Goal: Information Seeking & Learning: Obtain resource

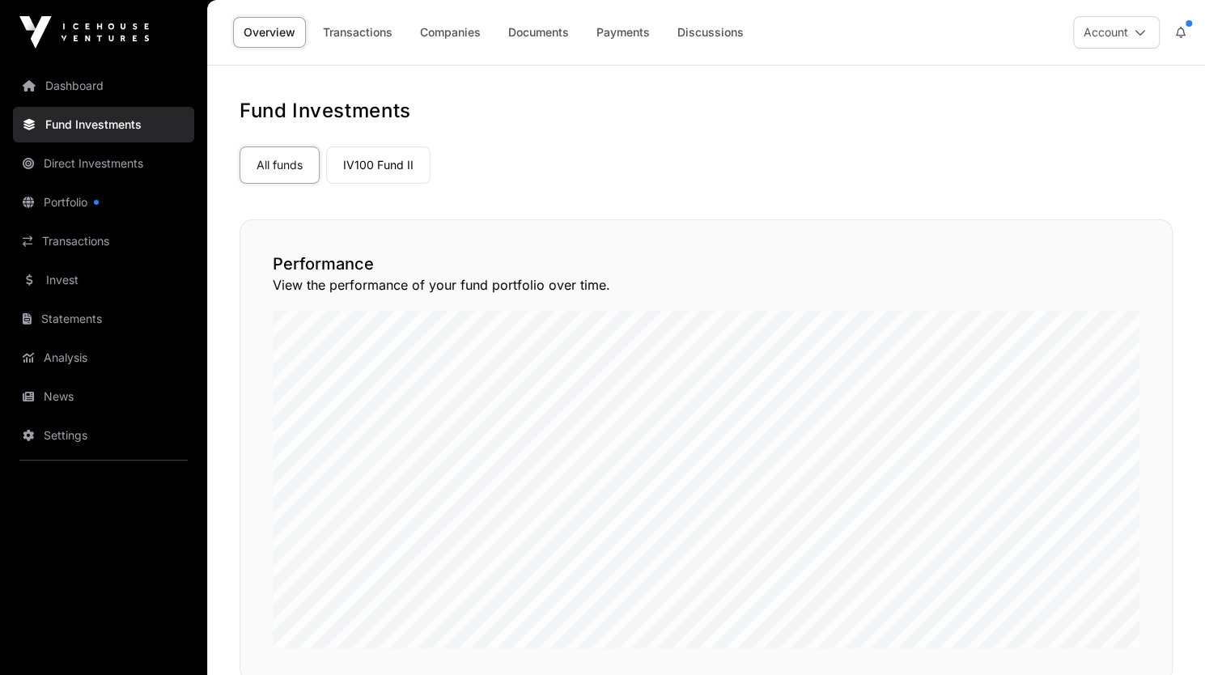
click at [379, 41] on link "Transactions" at bounding box center [357, 32] width 91 height 31
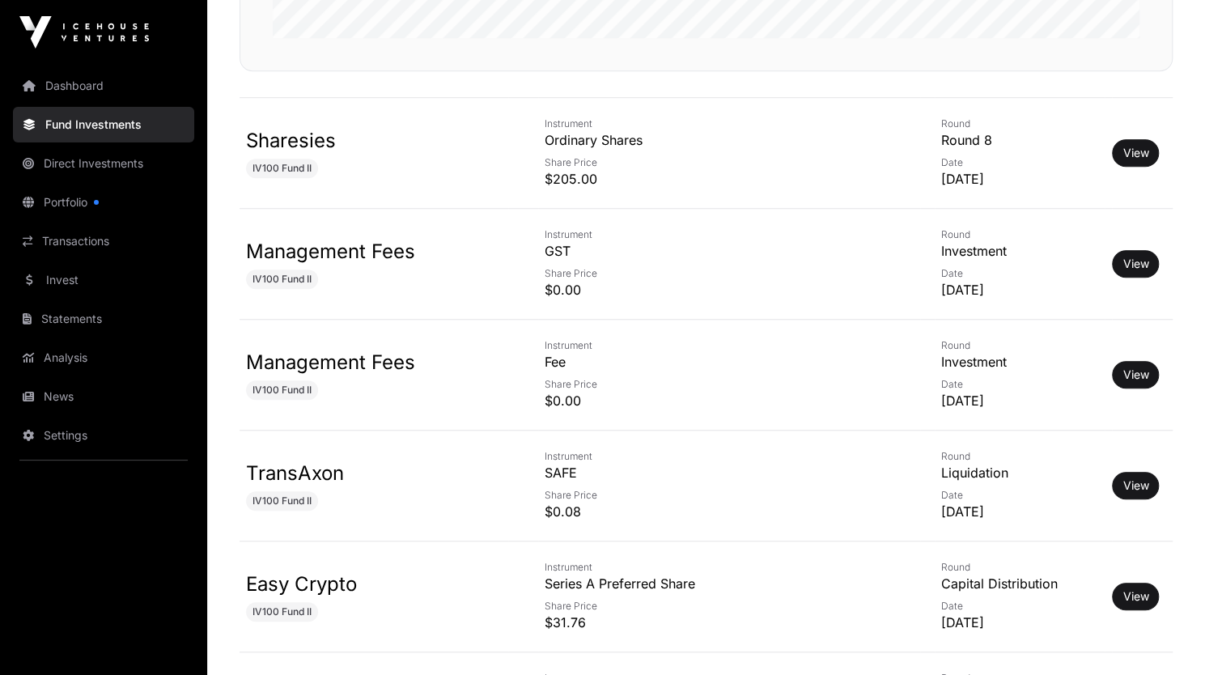
scroll to position [595, 0]
click at [1122, 144] on link "View" at bounding box center [1135, 152] width 26 height 16
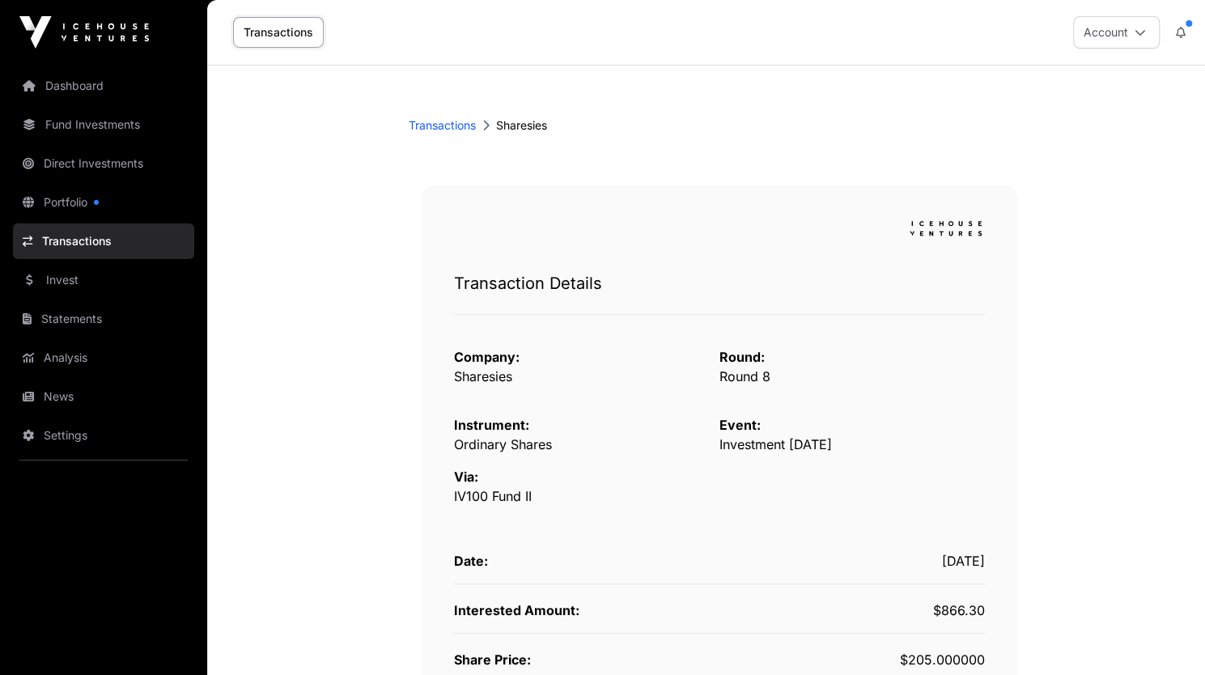
click at [107, 114] on link "Fund Investments" at bounding box center [103, 125] width 181 height 36
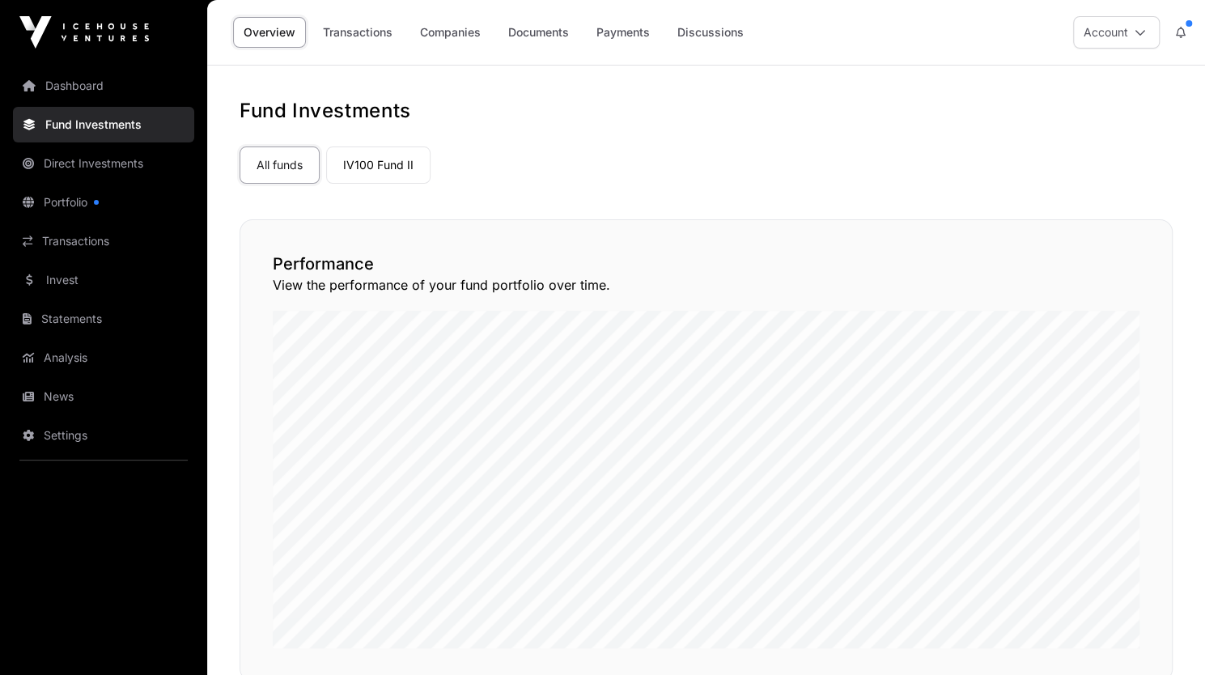
click at [447, 33] on link "Companies" at bounding box center [450, 32] width 82 height 31
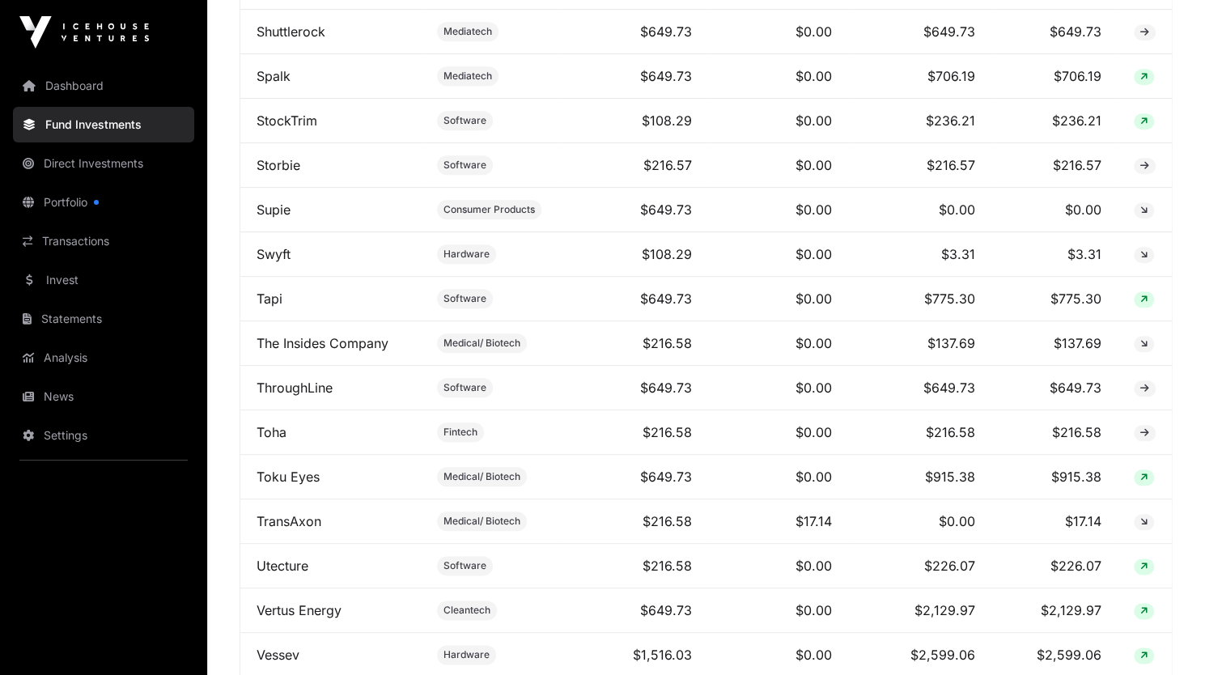
scroll to position [4388, 0]
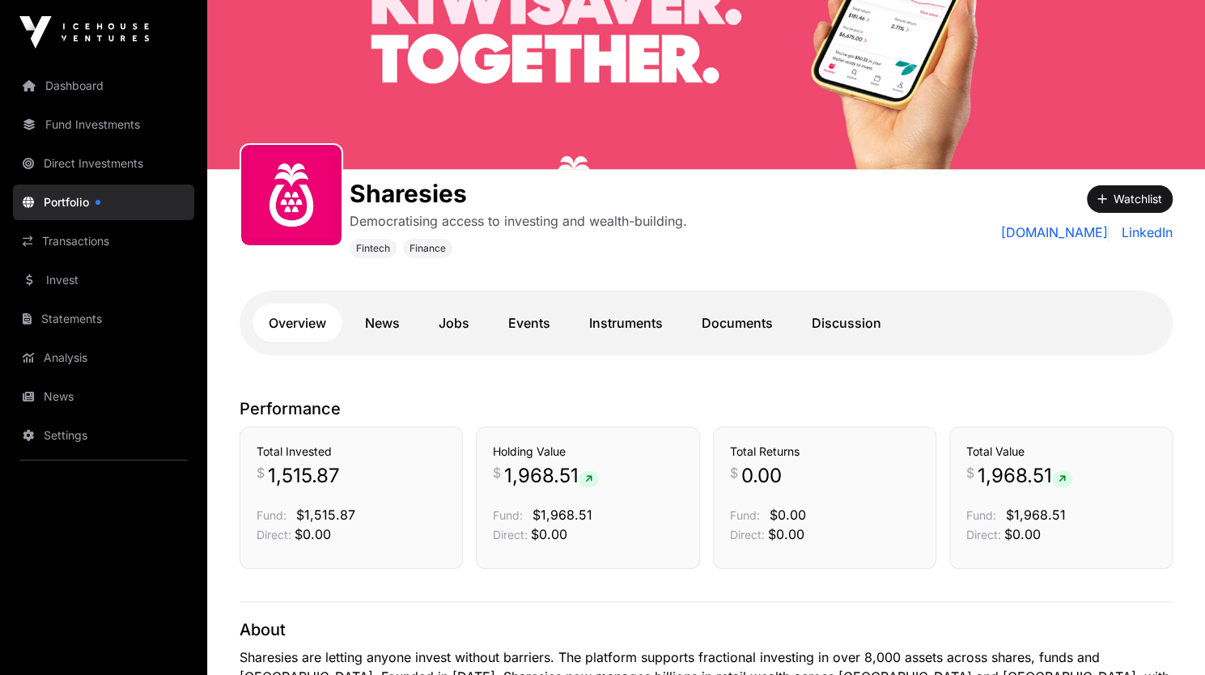
scroll to position [102, 0]
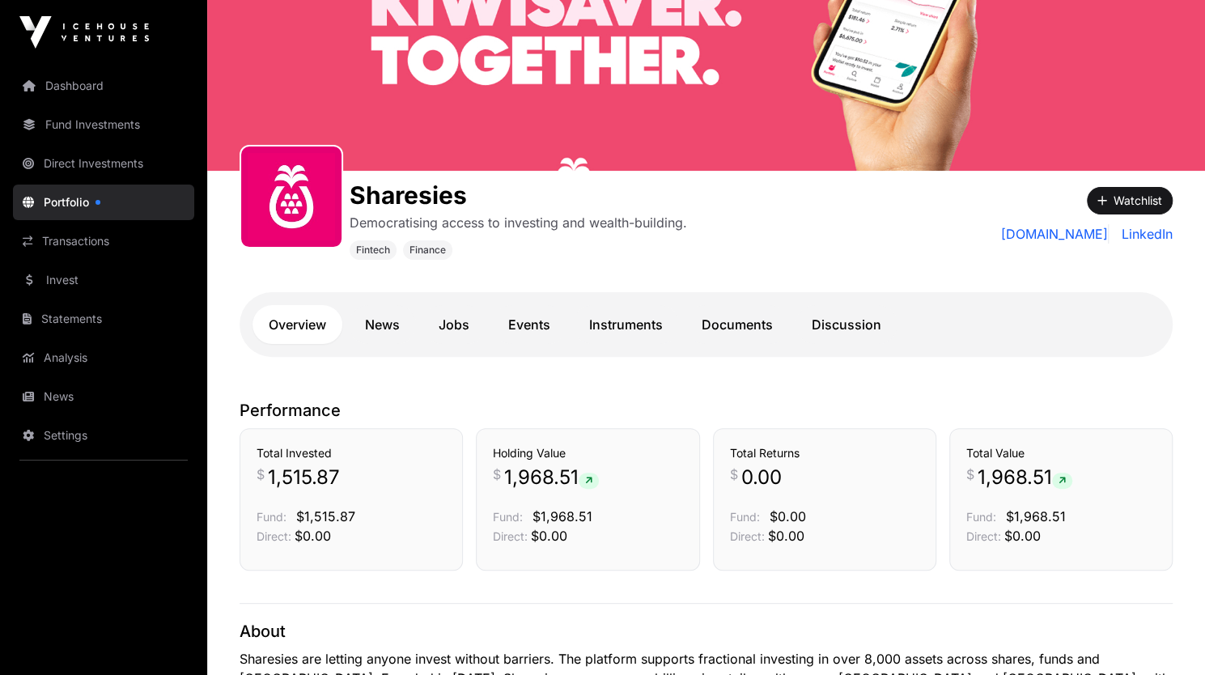
click at [371, 314] on link "News" at bounding box center [382, 324] width 67 height 39
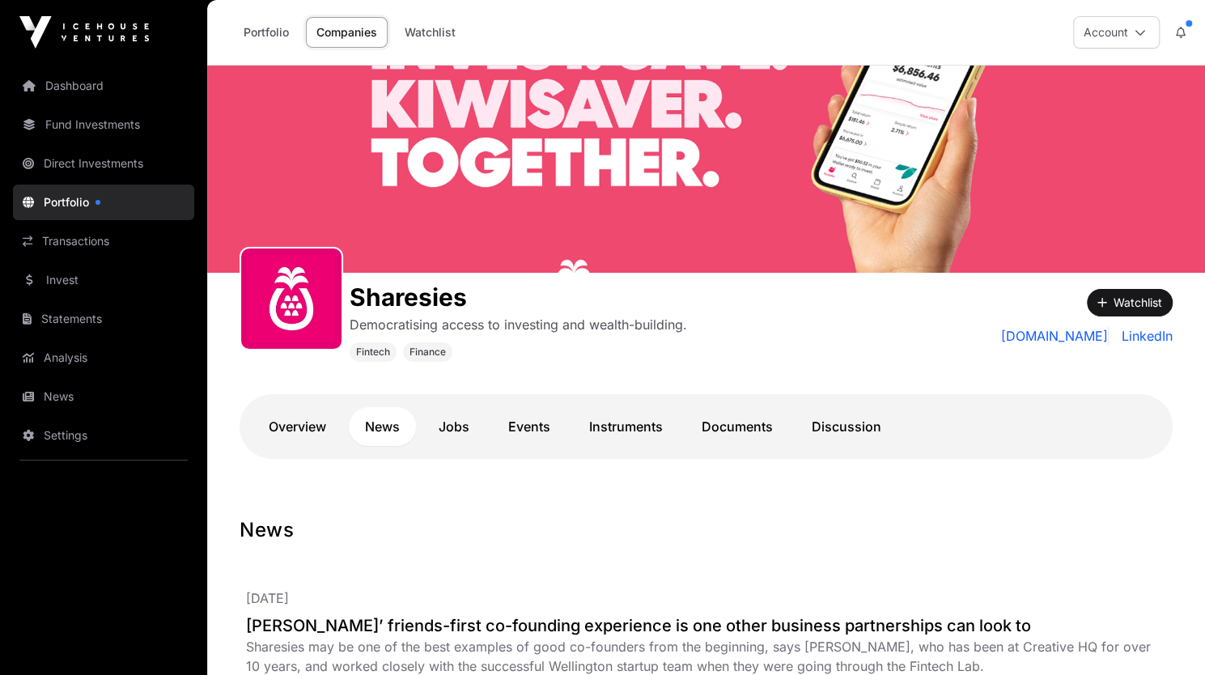
click at [265, 32] on link "Portfolio" at bounding box center [266, 32] width 66 height 31
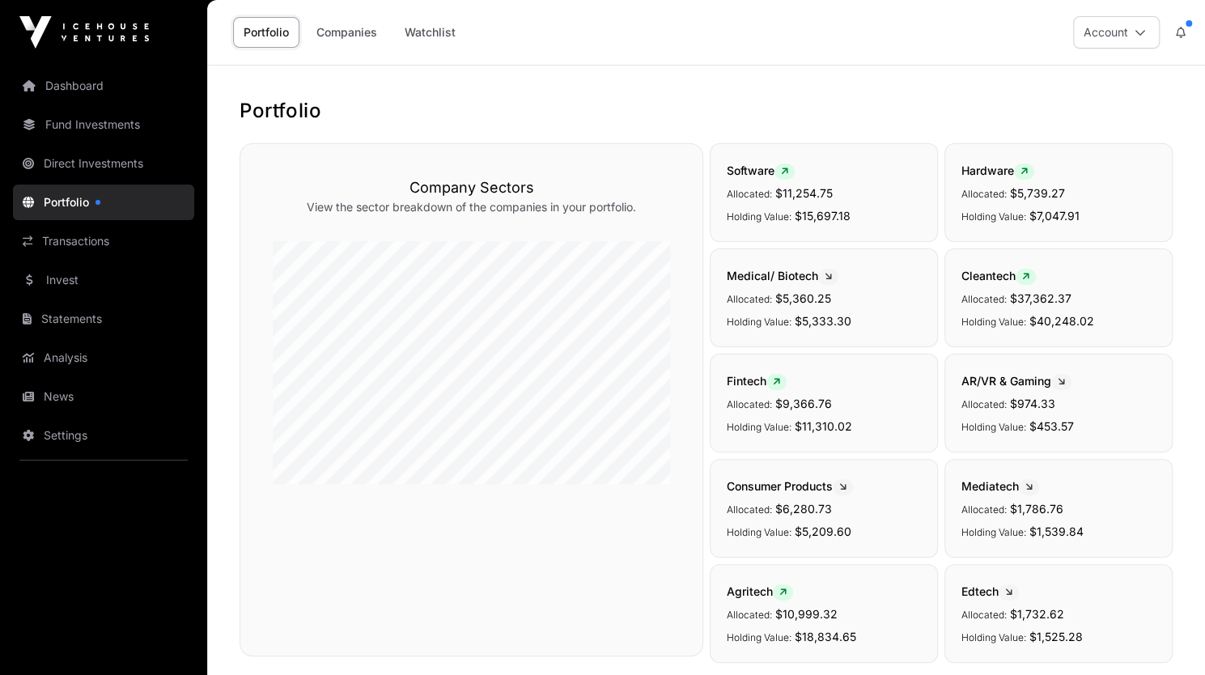
click at [91, 130] on link "Fund Investments" at bounding box center [103, 125] width 181 height 36
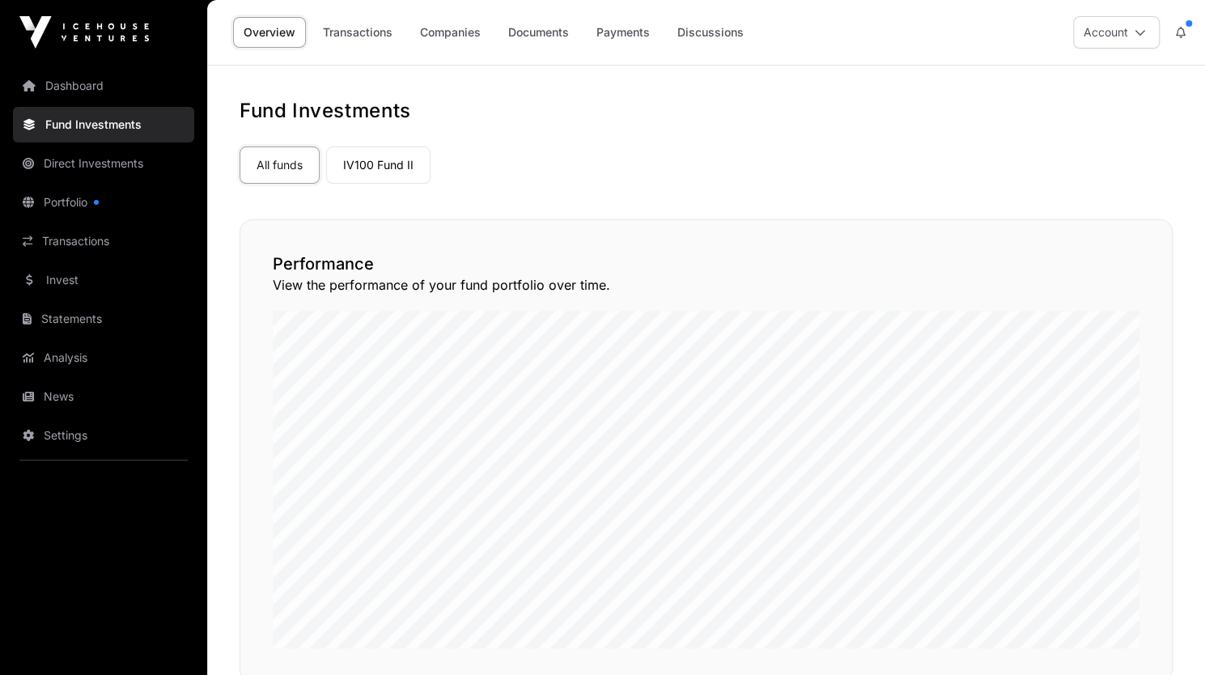
click at [435, 28] on link "Companies" at bounding box center [450, 32] width 82 height 31
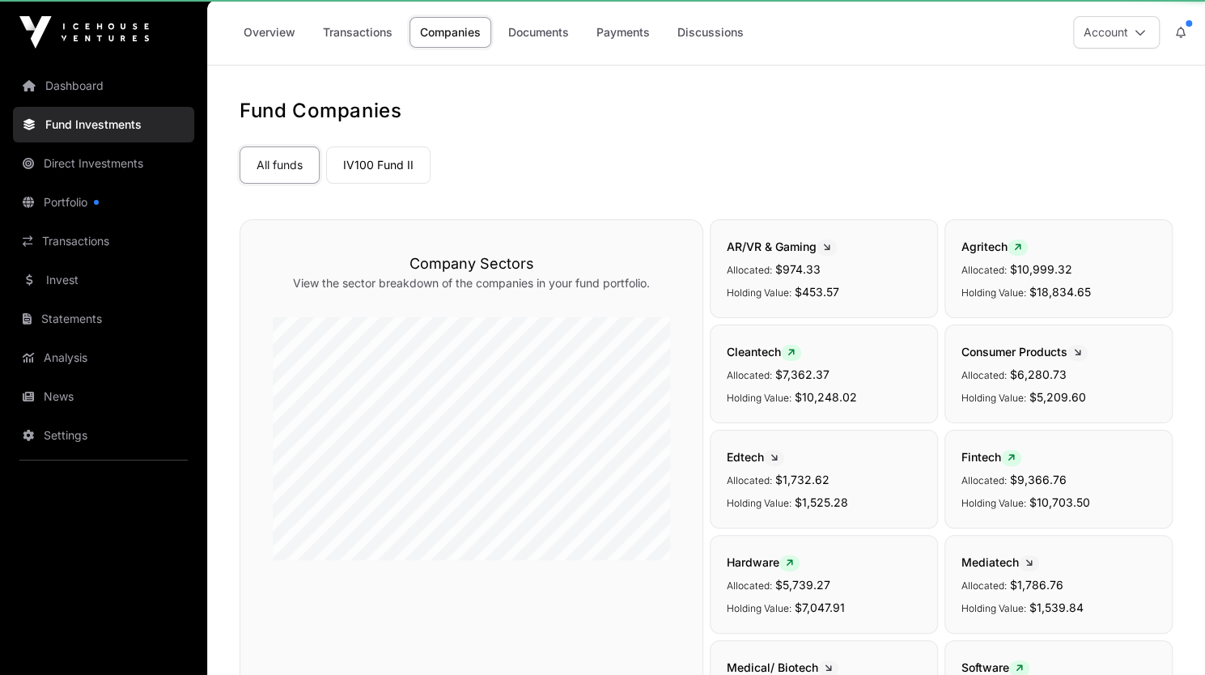
click at [358, 36] on link "Transactions" at bounding box center [357, 32] width 91 height 31
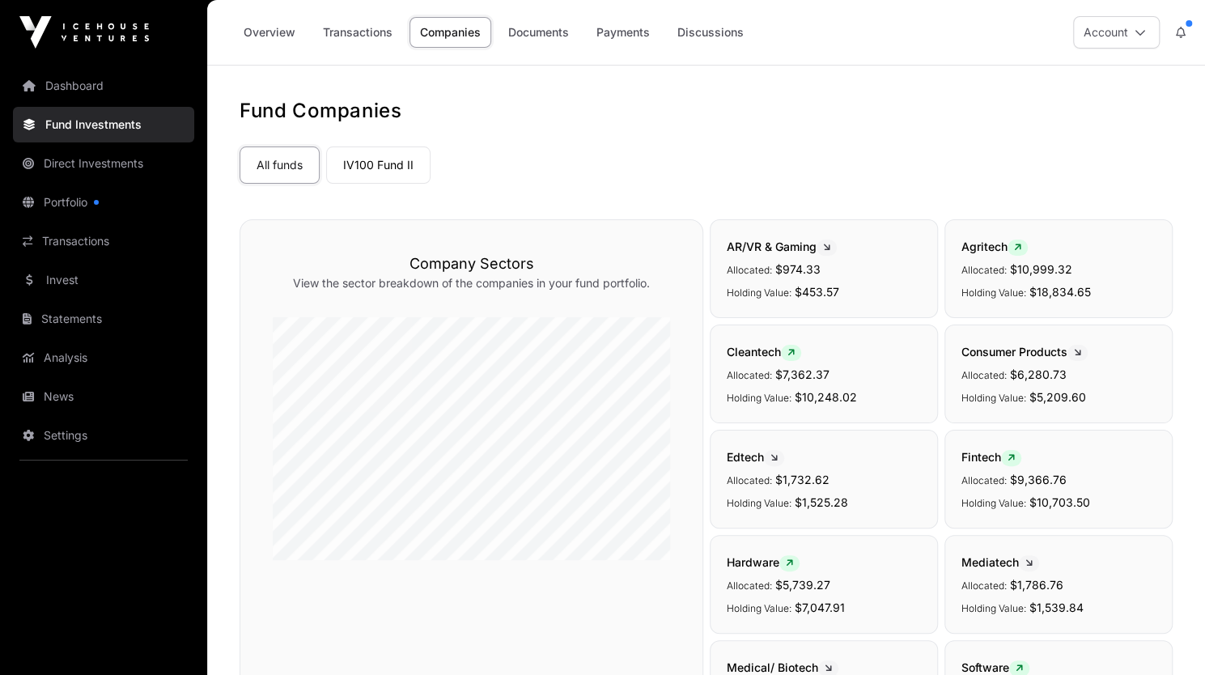
click at [341, 29] on link "Transactions" at bounding box center [357, 32] width 91 height 31
click at [346, 32] on link "Transactions" at bounding box center [357, 32] width 91 height 31
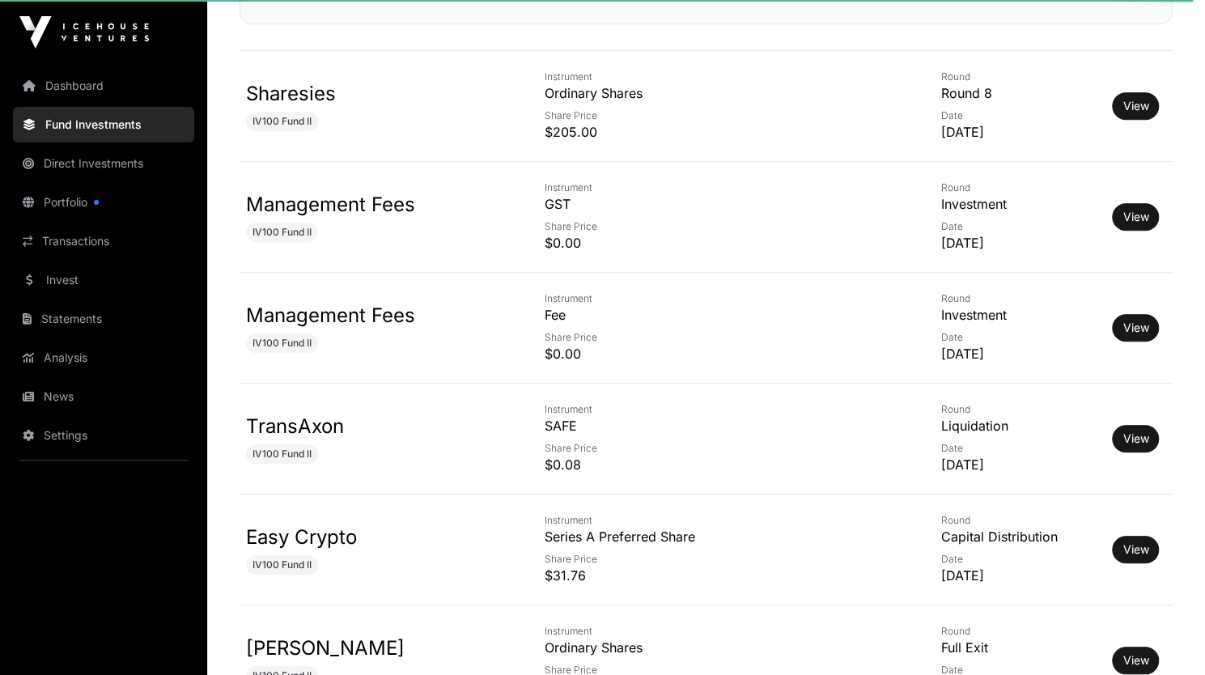
scroll to position [642, 0]
click at [1134, 327] on link "View" at bounding box center [1135, 327] width 26 height 16
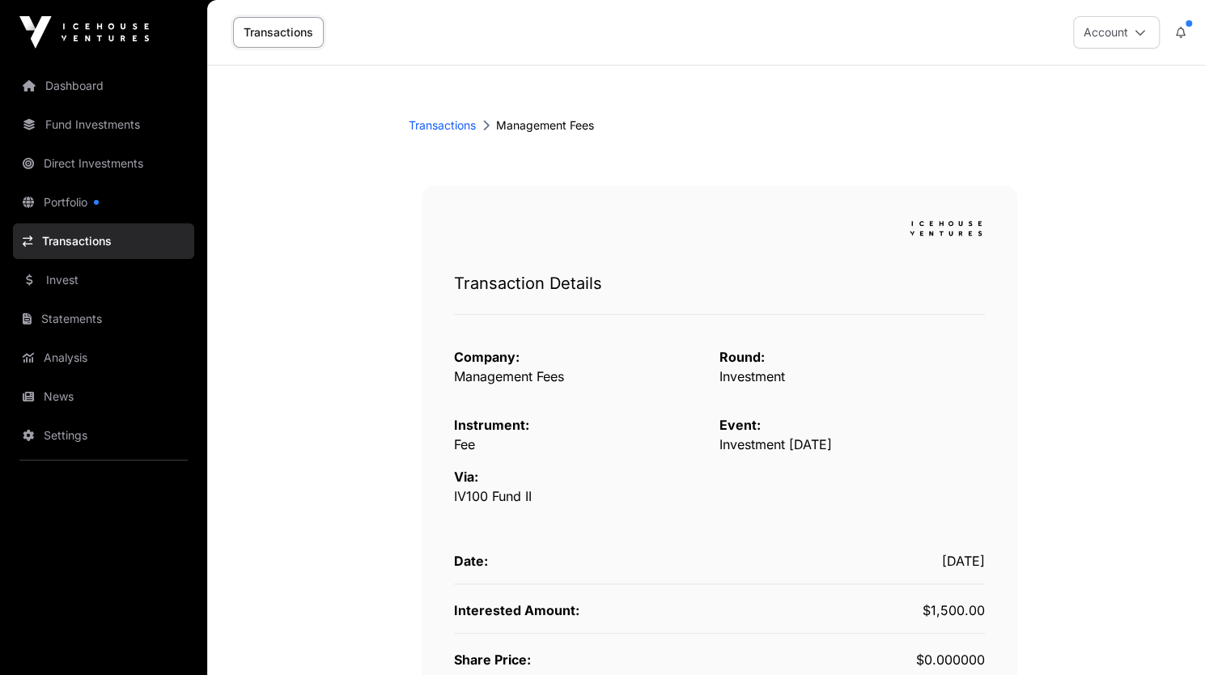
click at [98, 129] on link "Fund Investments" at bounding box center [103, 125] width 181 height 36
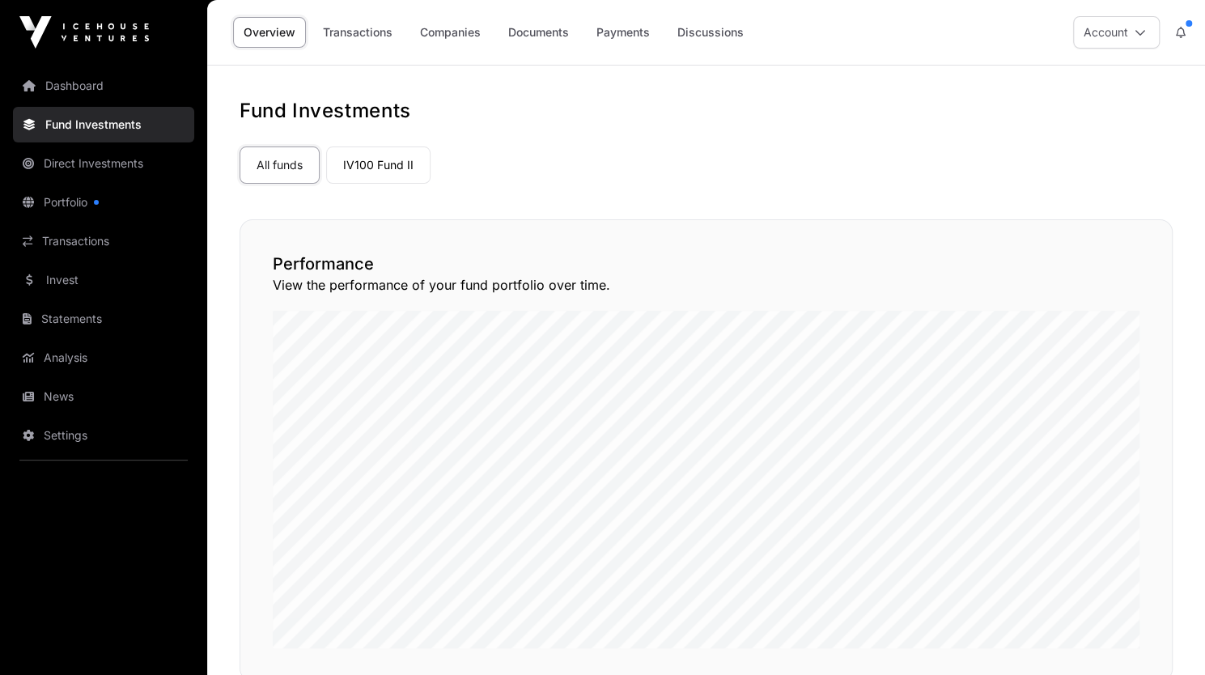
click at [448, 36] on link "Companies" at bounding box center [450, 32] width 82 height 31
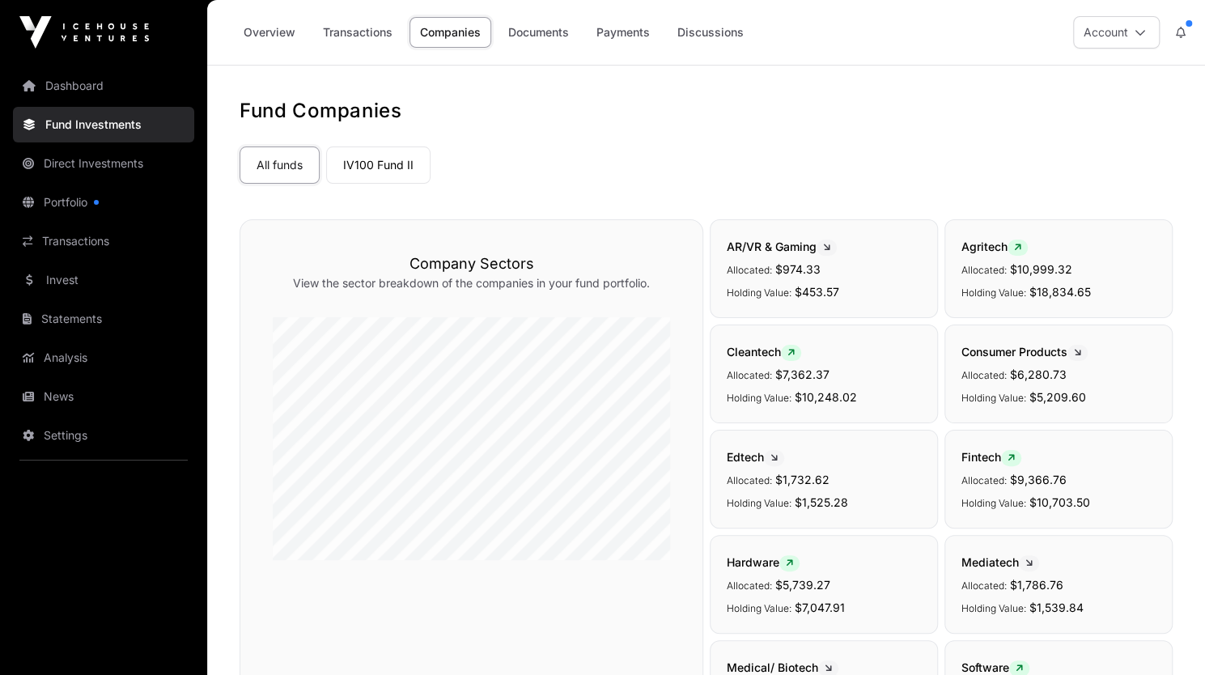
click at [290, 36] on link "Overview" at bounding box center [269, 32] width 73 height 31
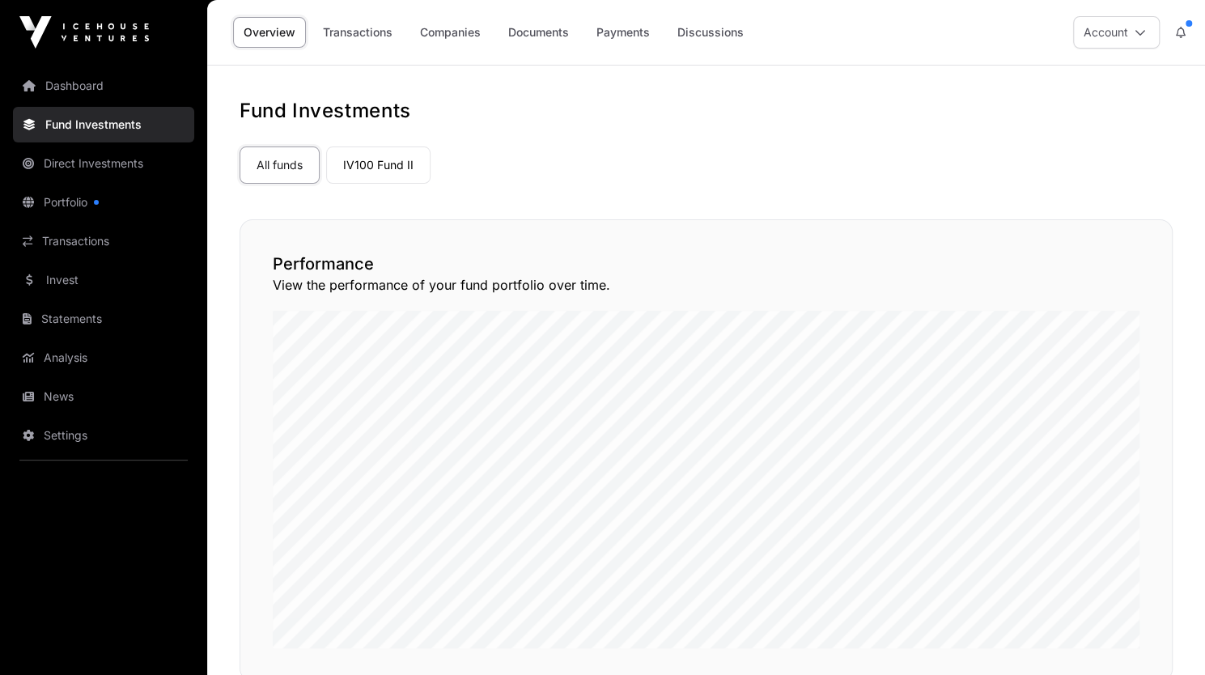
click at [532, 33] on link "Documents" at bounding box center [539, 32] width 82 height 31
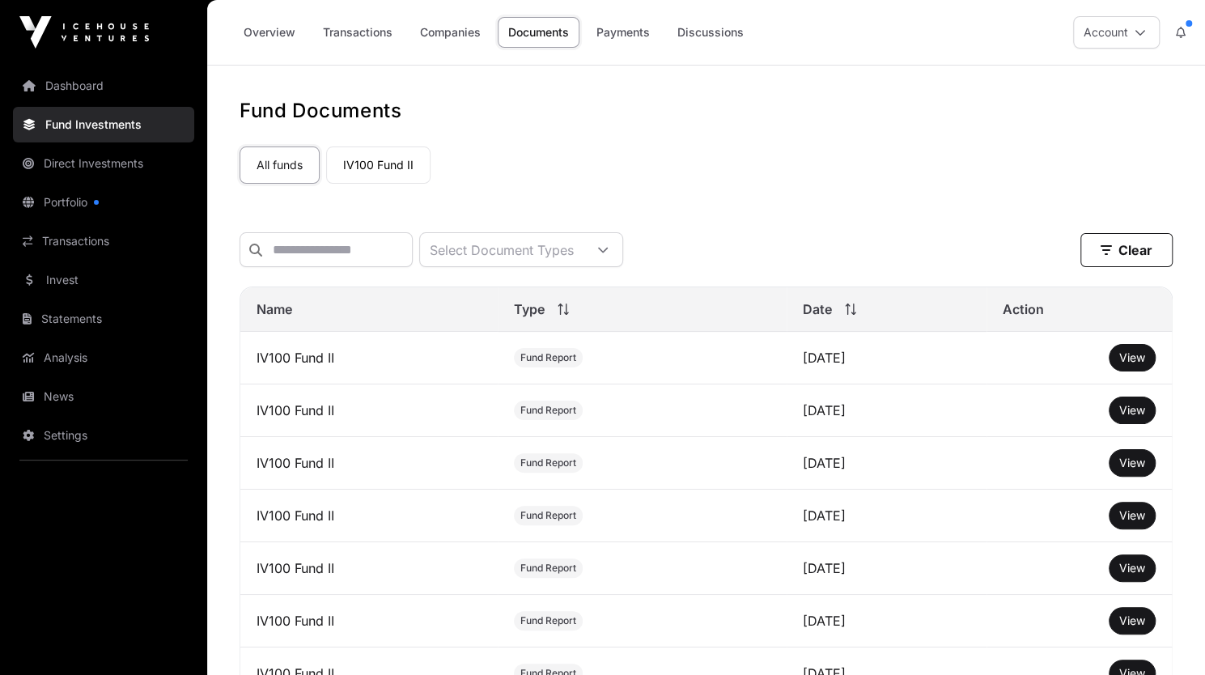
click at [552, 235] on div "Select Document Types" at bounding box center [501, 249] width 163 height 33
click at [490, 329] on li "Application Form" at bounding box center [562, 328] width 197 height 29
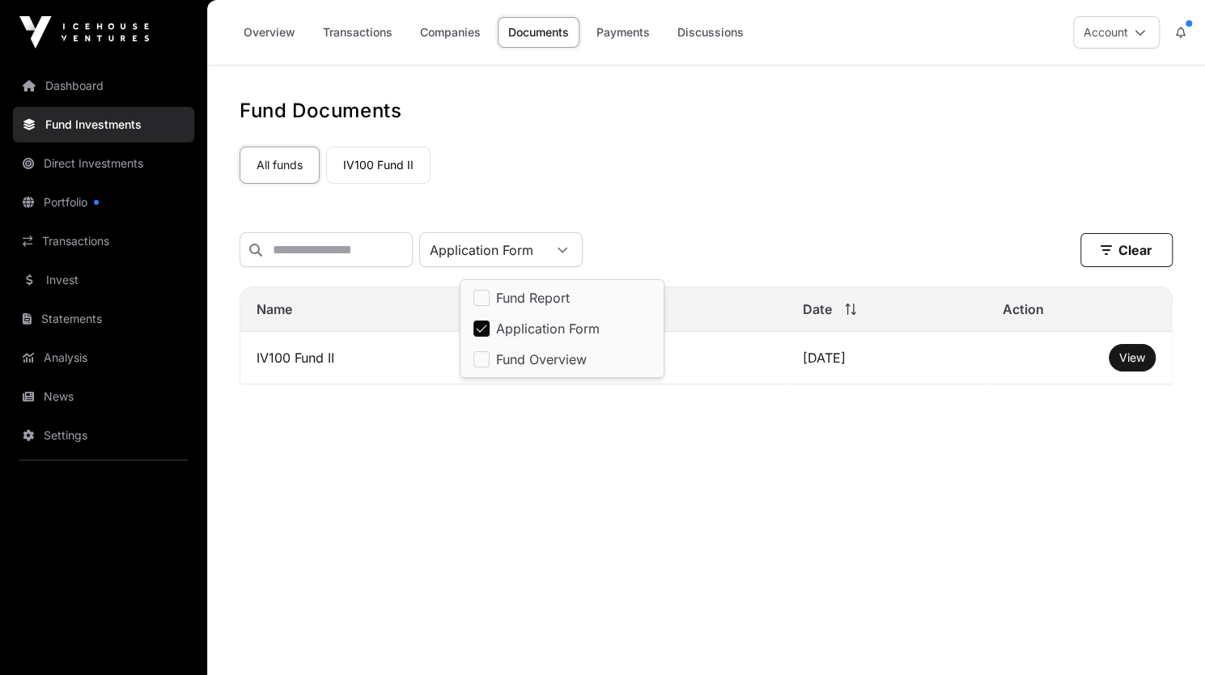
click at [737, 213] on div "Fund Documents All funds IV100 Fund II Select a fund Application Form Clear Cle…" at bounding box center [706, 251] width 998 height 306
click at [582, 254] on div at bounding box center [562, 249] width 39 height 33
click at [699, 207] on div "Fund Documents All funds IV100 Fund II Select a fund Fund Overview Clear Clear …" at bounding box center [706, 251] width 998 height 306
click at [1130, 364] on span "View" at bounding box center [1132, 357] width 26 height 14
click at [353, 32] on link "Transactions" at bounding box center [357, 32] width 91 height 31
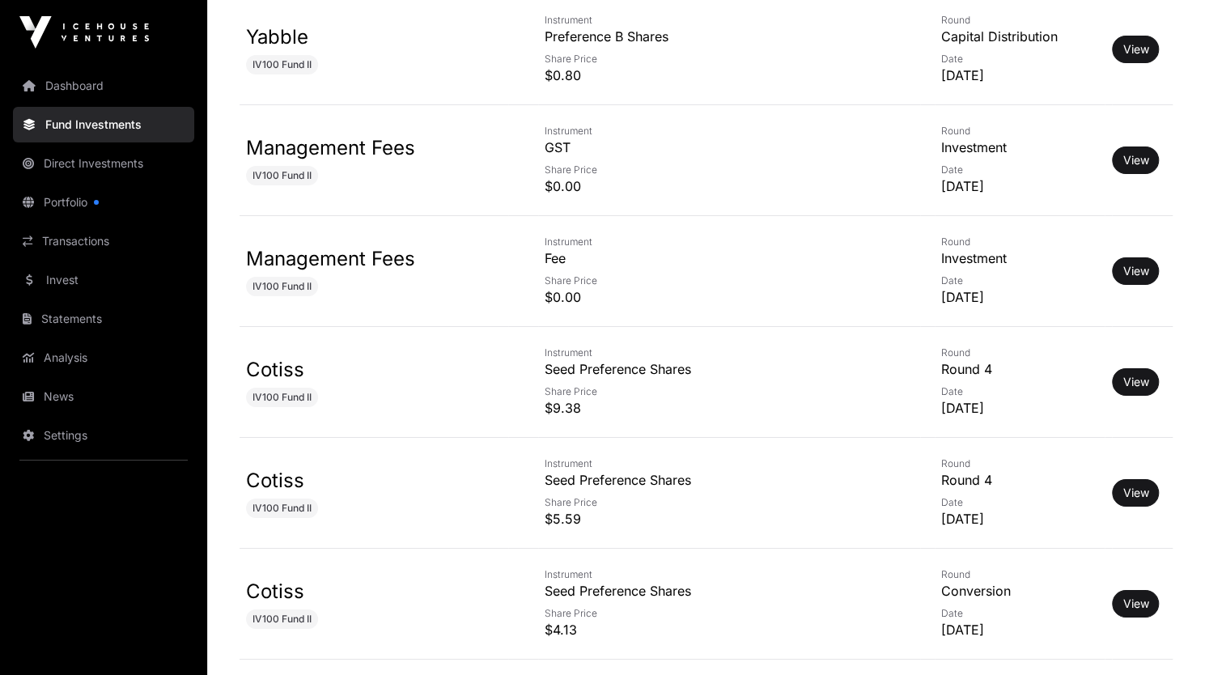
scroll to position [3228, 0]
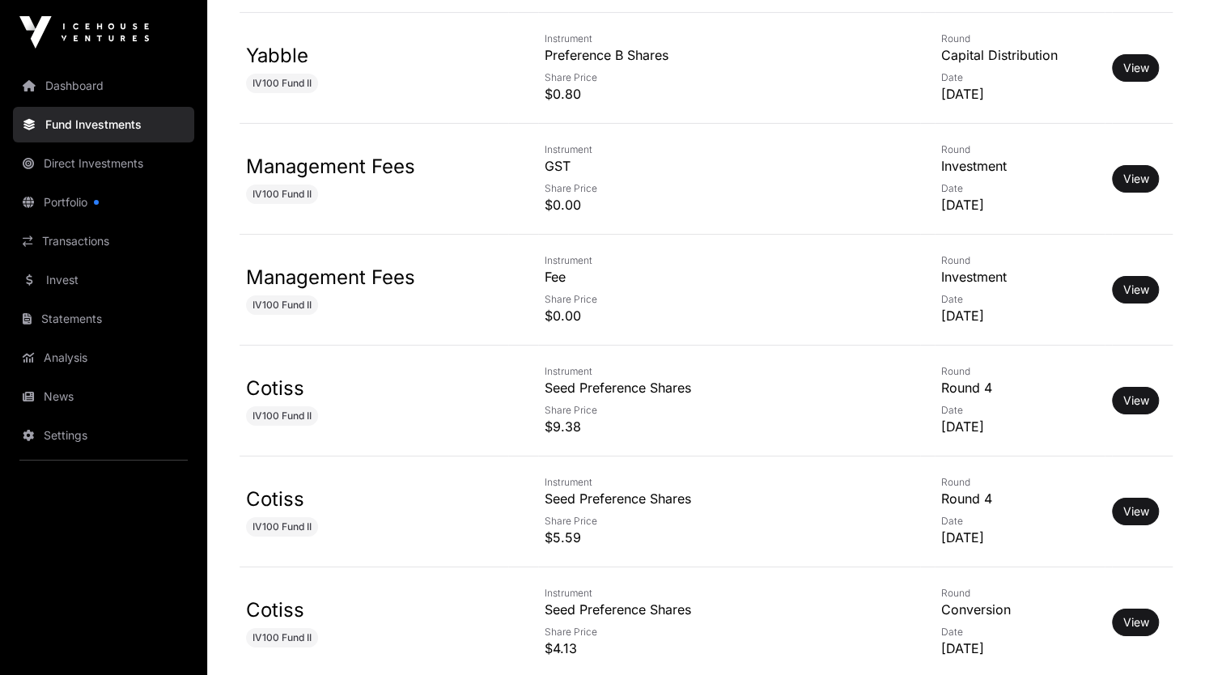
click at [1132, 282] on link "View" at bounding box center [1135, 290] width 26 height 16
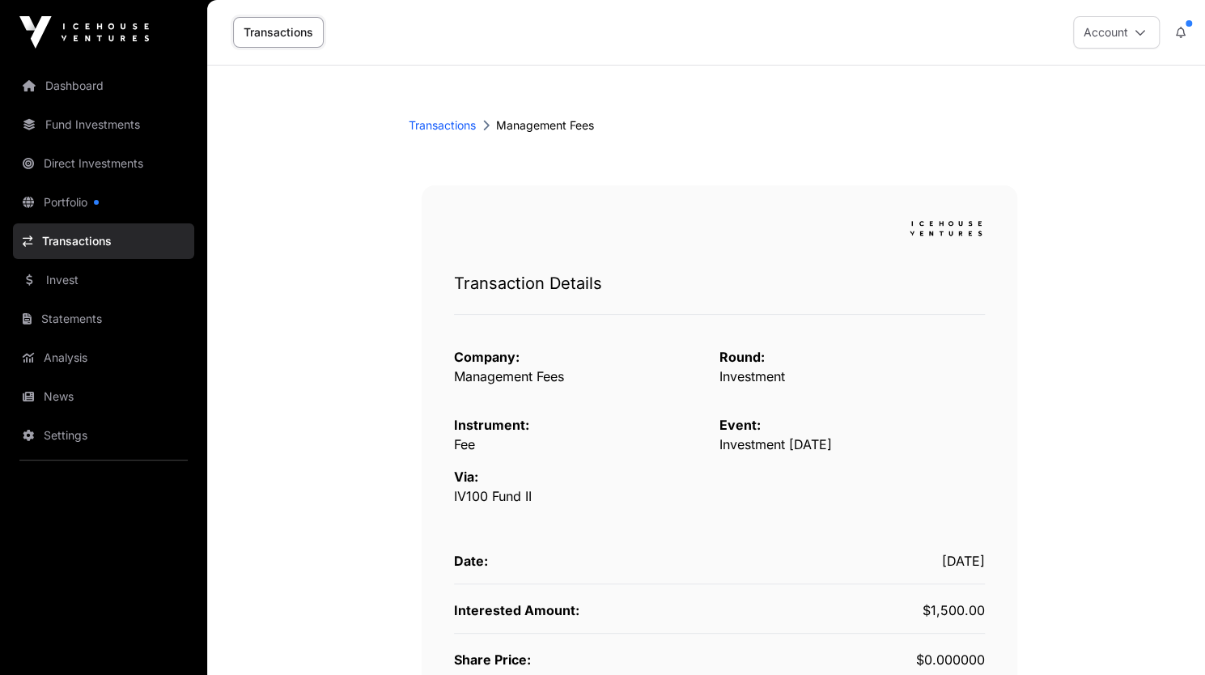
click at [443, 125] on link "Transactions" at bounding box center [442, 125] width 67 height 16
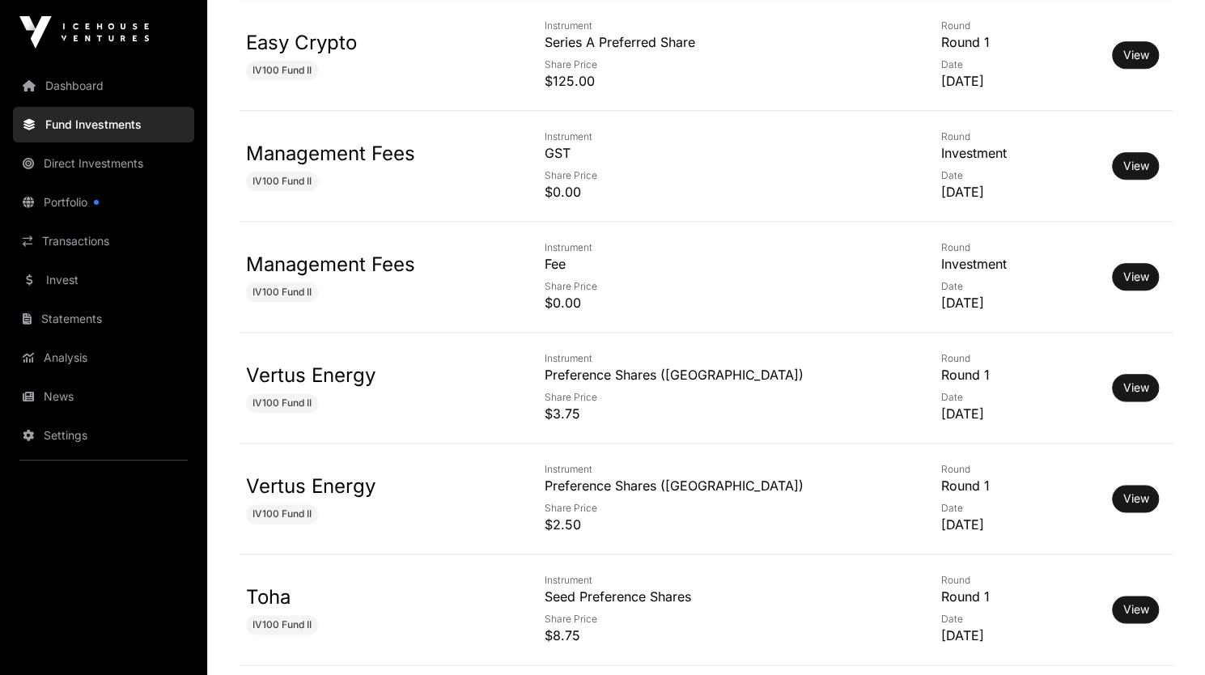
scroll to position [22633, 0]
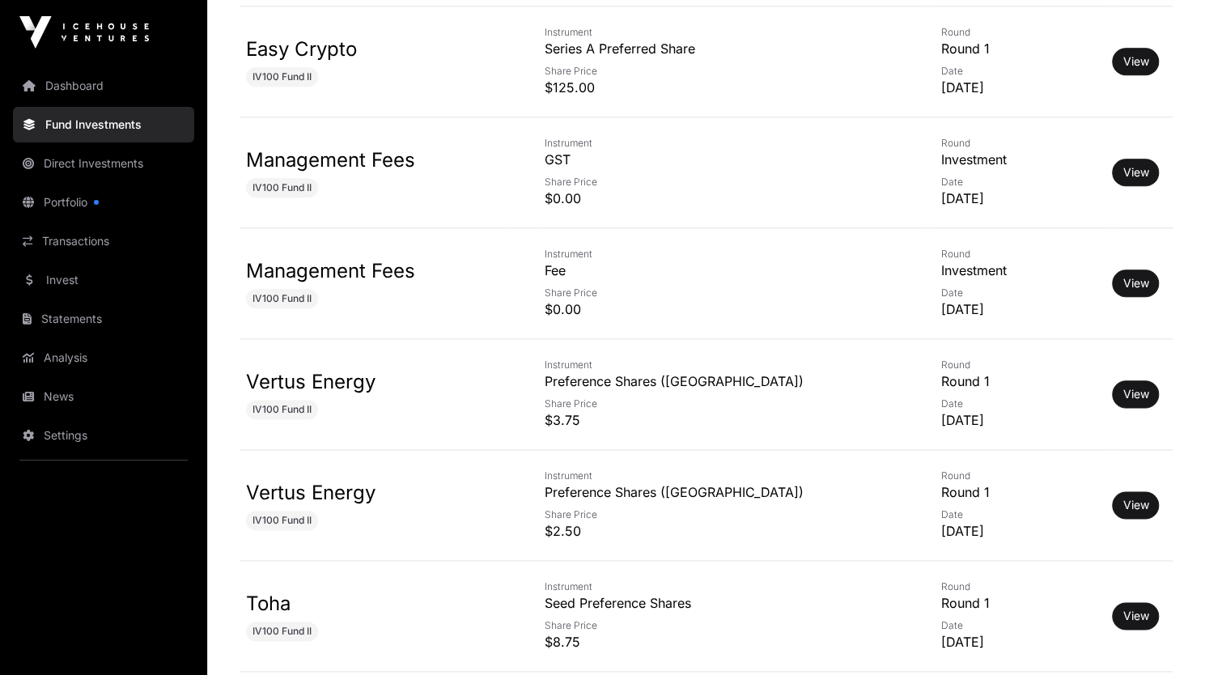
click at [121, 90] on link "Dashboard" at bounding box center [103, 86] width 181 height 36
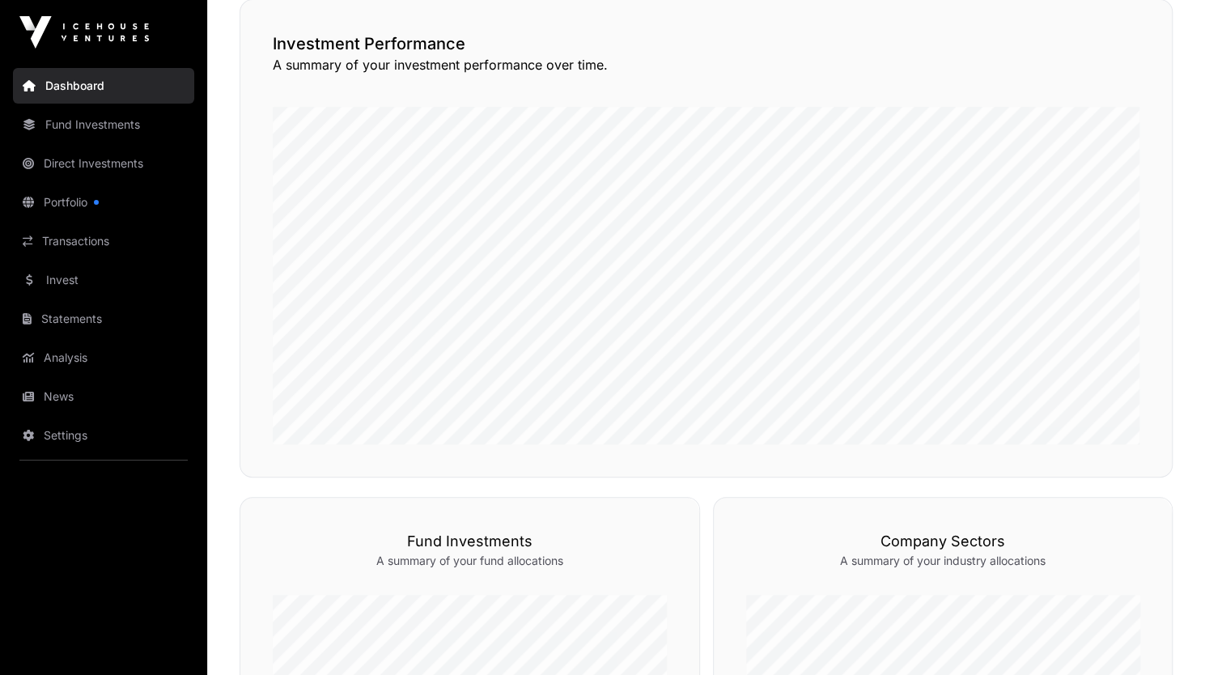
scroll to position [395, 0]
click at [104, 159] on link "Direct Investments" at bounding box center [103, 164] width 181 height 36
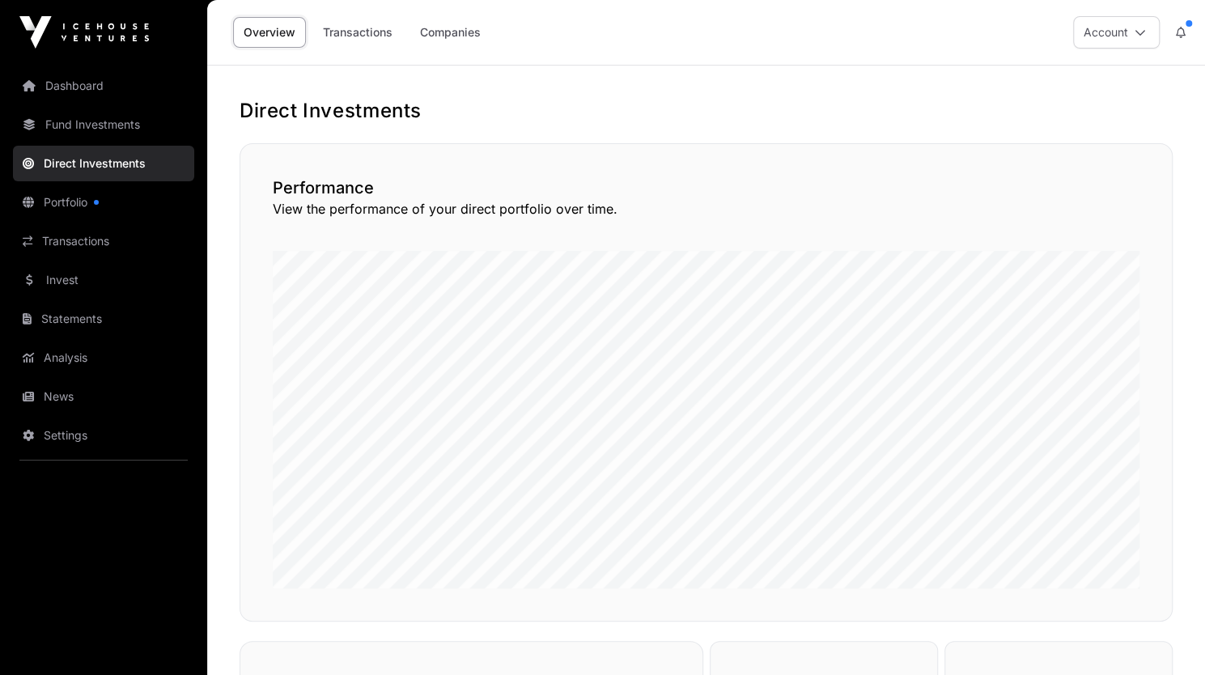
click at [89, 130] on link "Fund Investments" at bounding box center [103, 125] width 181 height 36
